Goal: Transaction & Acquisition: Download file/media

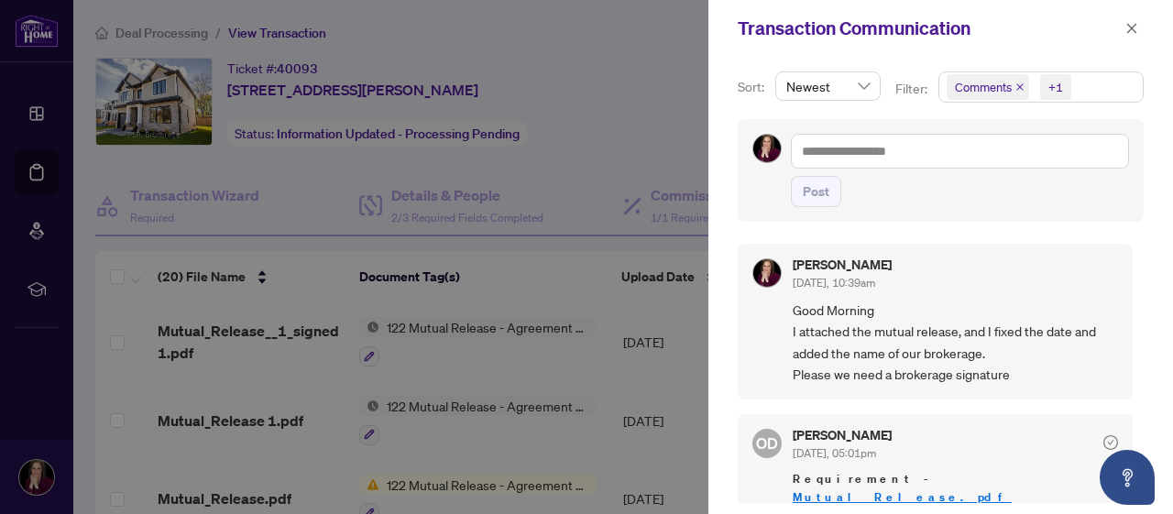
scroll to position [183, 0]
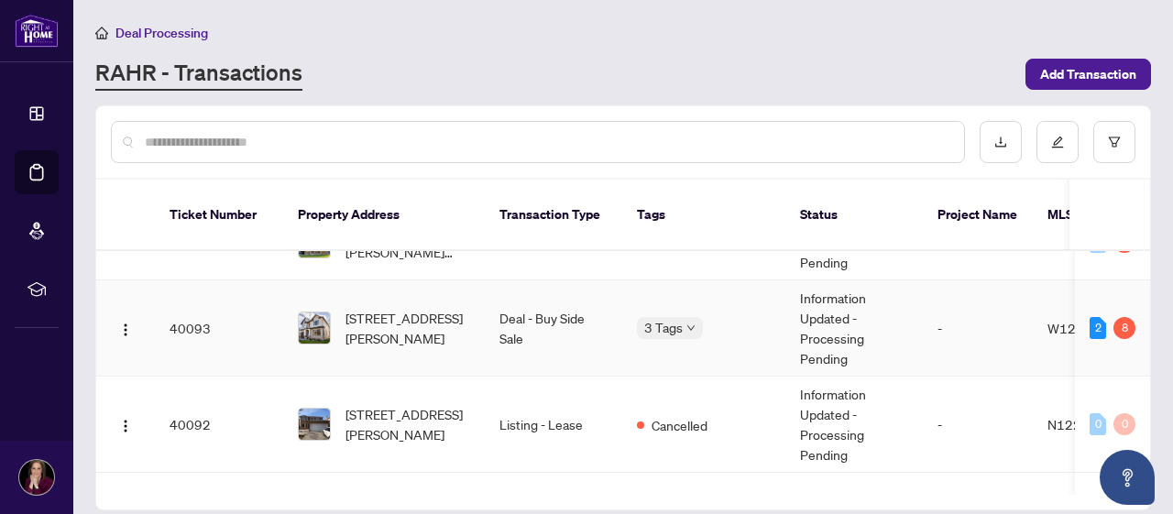
scroll to position [641, 0]
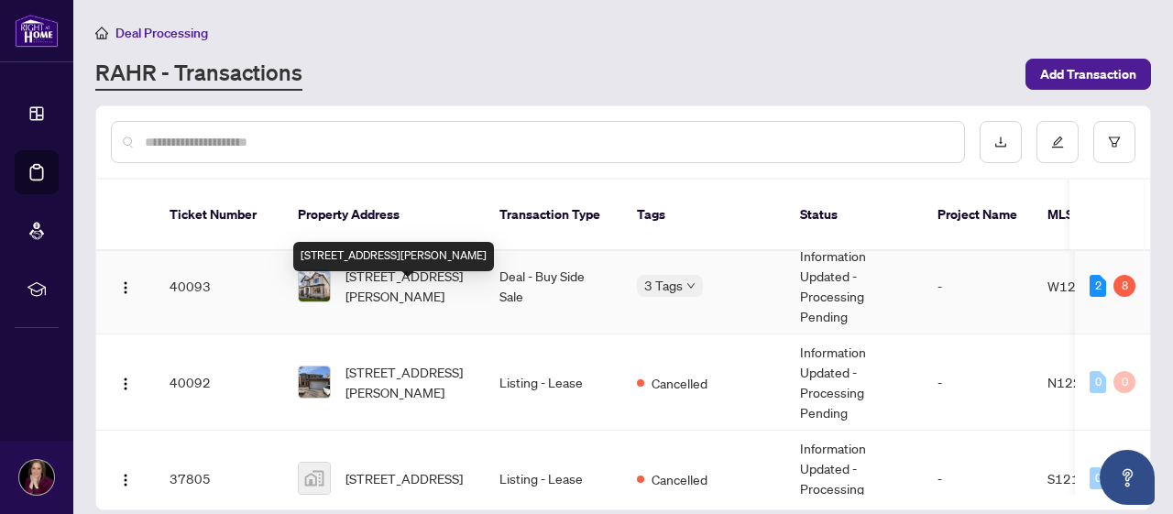
click at [390, 306] on span "[STREET_ADDRESS][PERSON_NAME]" at bounding box center [407, 286] width 125 height 40
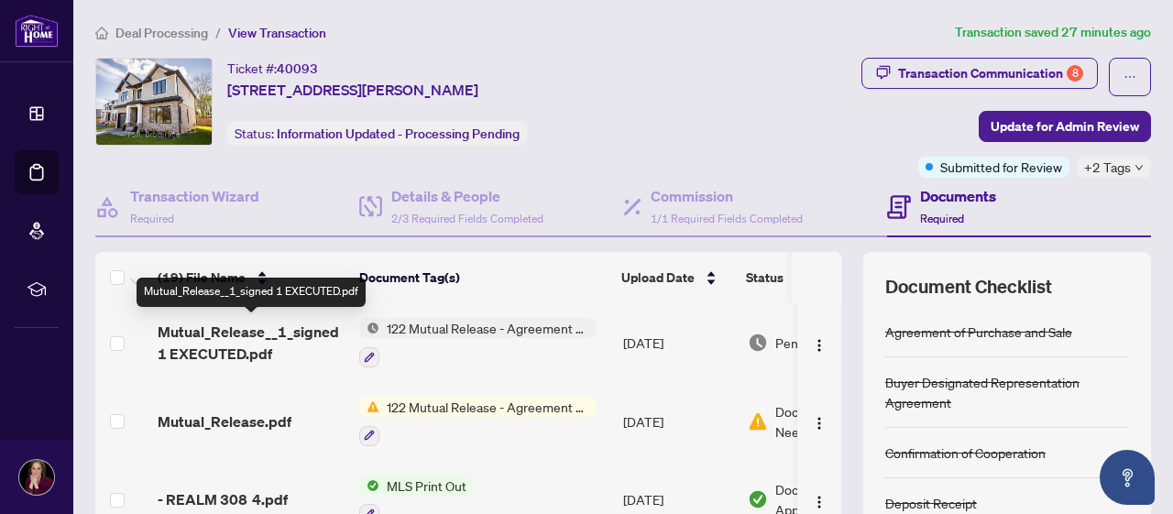
click at [285, 334] on span "Mutual_Release__1_signed 1 EXECUTED.pdf" at bounding box center [251, 343] width 187 height 44
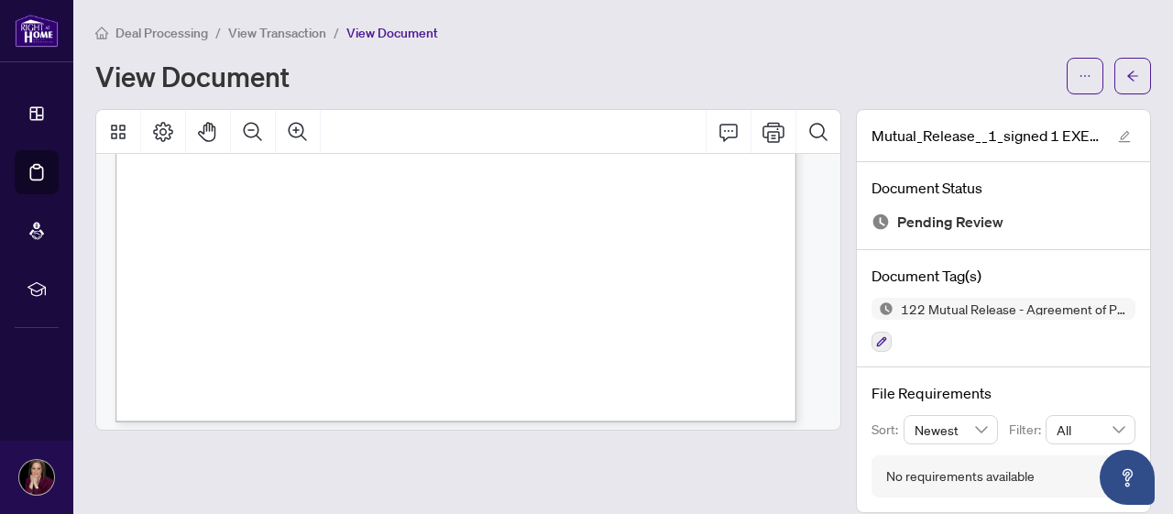
scroll to position [654, 0]
click at [432, 318] on span "........................................................................" at bounding box center [498, 322] width 196 height 9
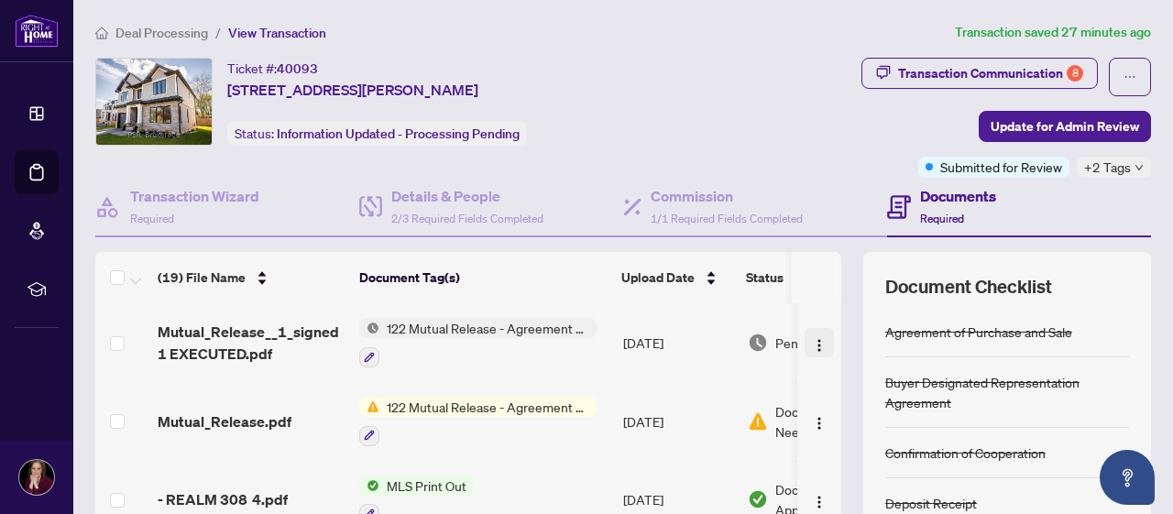
click at [812, 349] on span "button" at bounding box center [819, 343] width 15 height 20
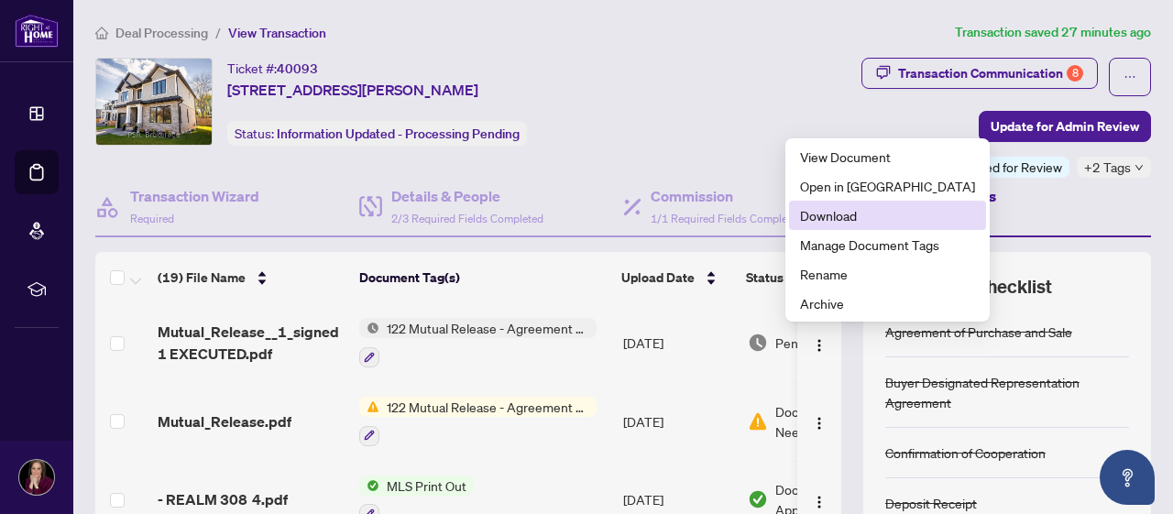
click at [819, 217] on span "Download" at bounding box center [887, 215] width 175 height 20
